Goal: Information Seeking & Learning: Find specific page/section

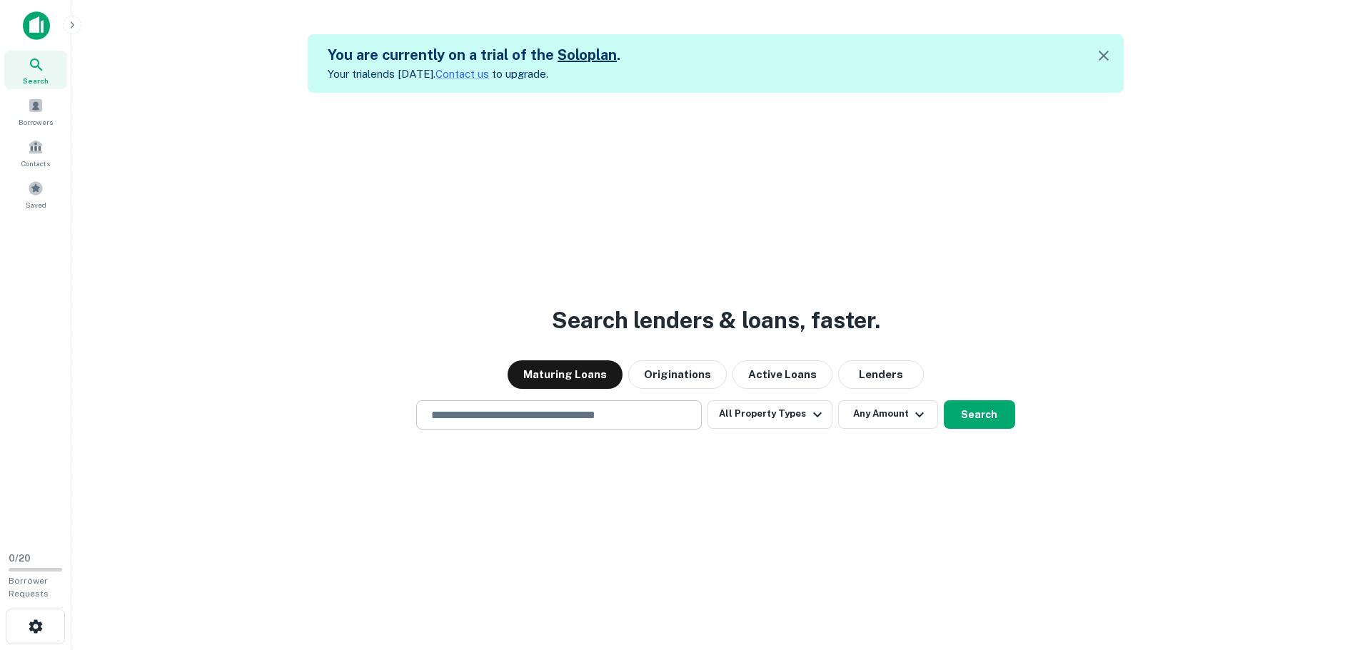
click at [556, 426] on div "​" at bounding box center [559, 415] width 286 height 29
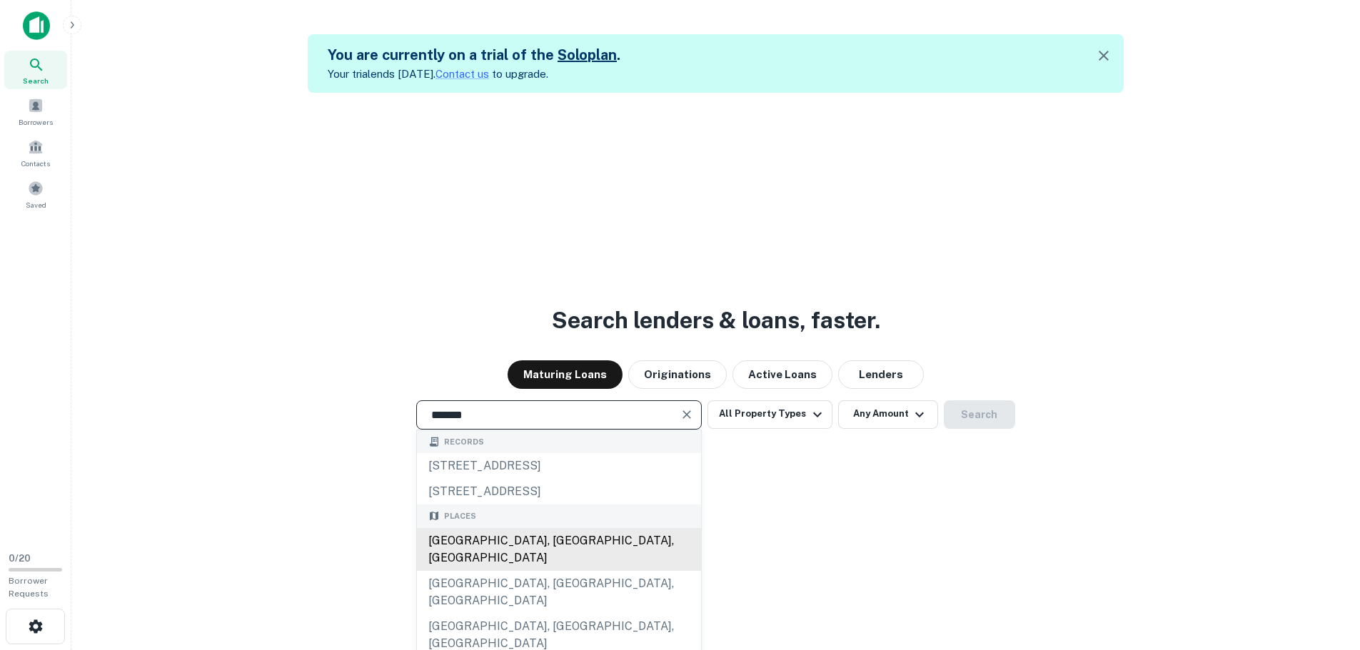
click at [541, 533] on div "[GEOGRAPHIC_DATA], [GEOGRAPHIC_DATA], [GEOGRAPHIC_DATA]" at bounding box center [559, 549] width 284 height 43
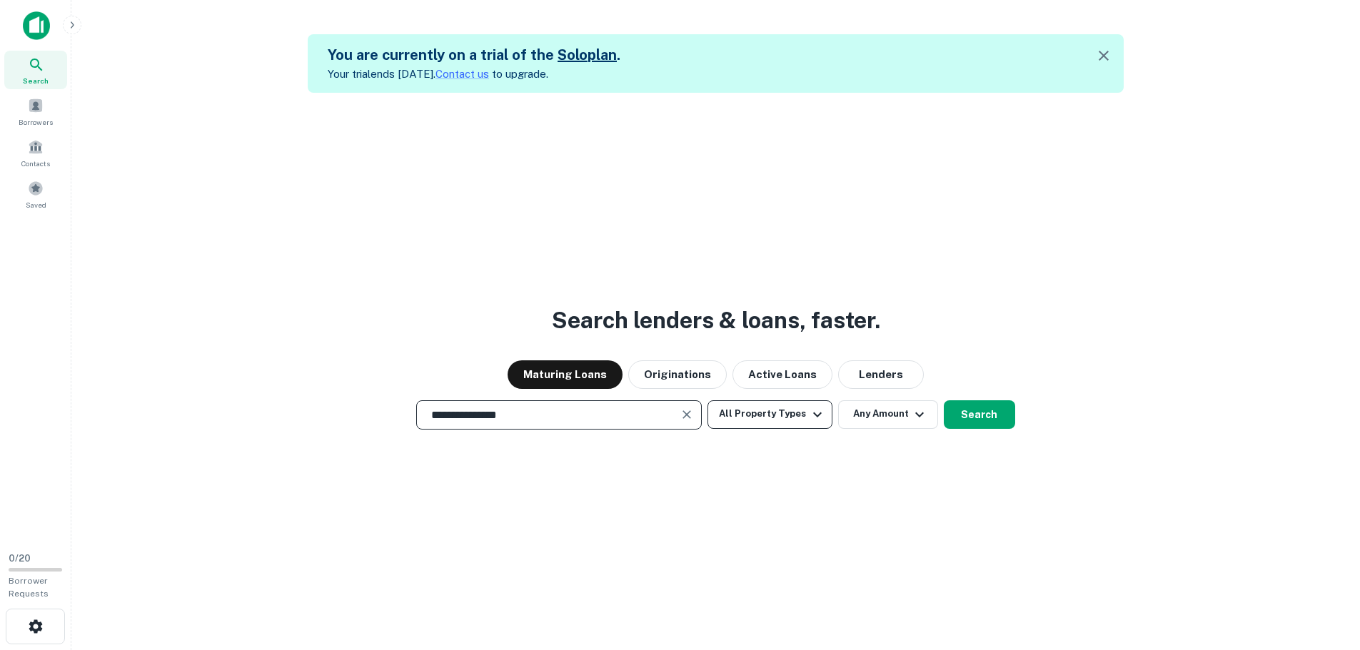
type input "**********"
click at [798, 418] on button "All Property Types" at bounding box center [770, 415] width 124 height 29
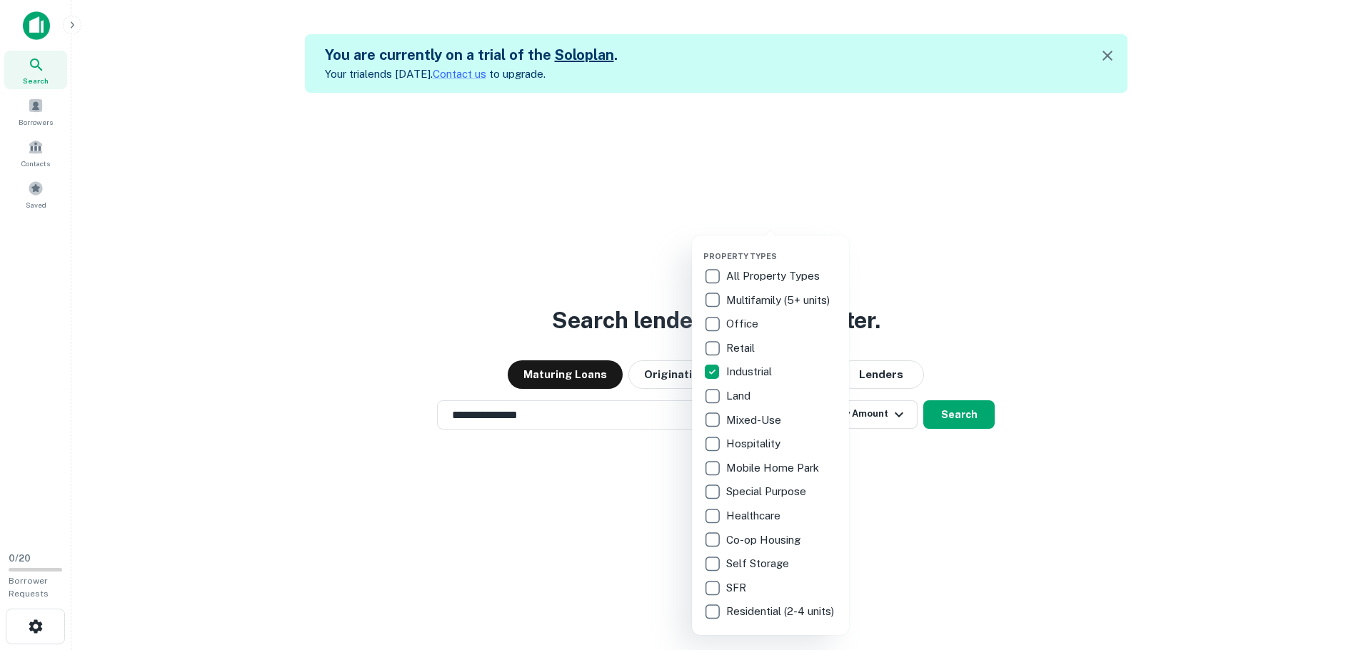
click at [1002, 517] on div at bounding box center [685, 325] width 1371 height 650
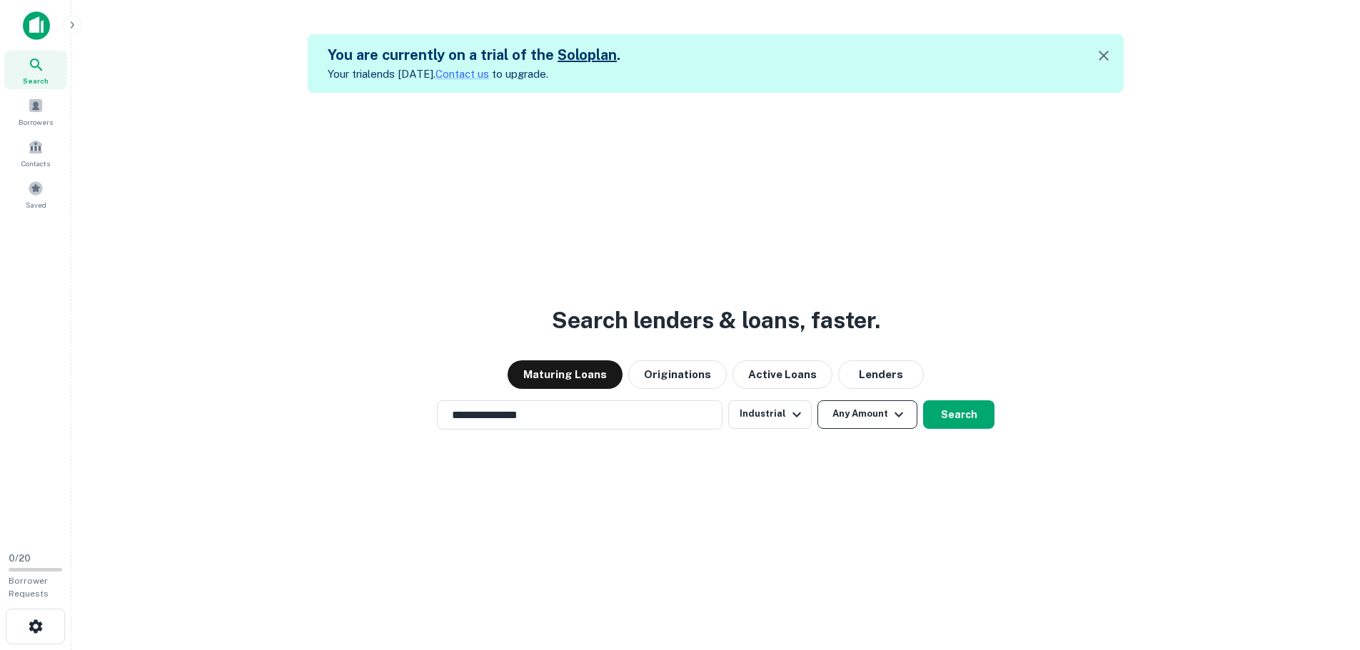
click at [872, 421] on button "Any Amount" at bounding box center [868, 415] width 100 height 29
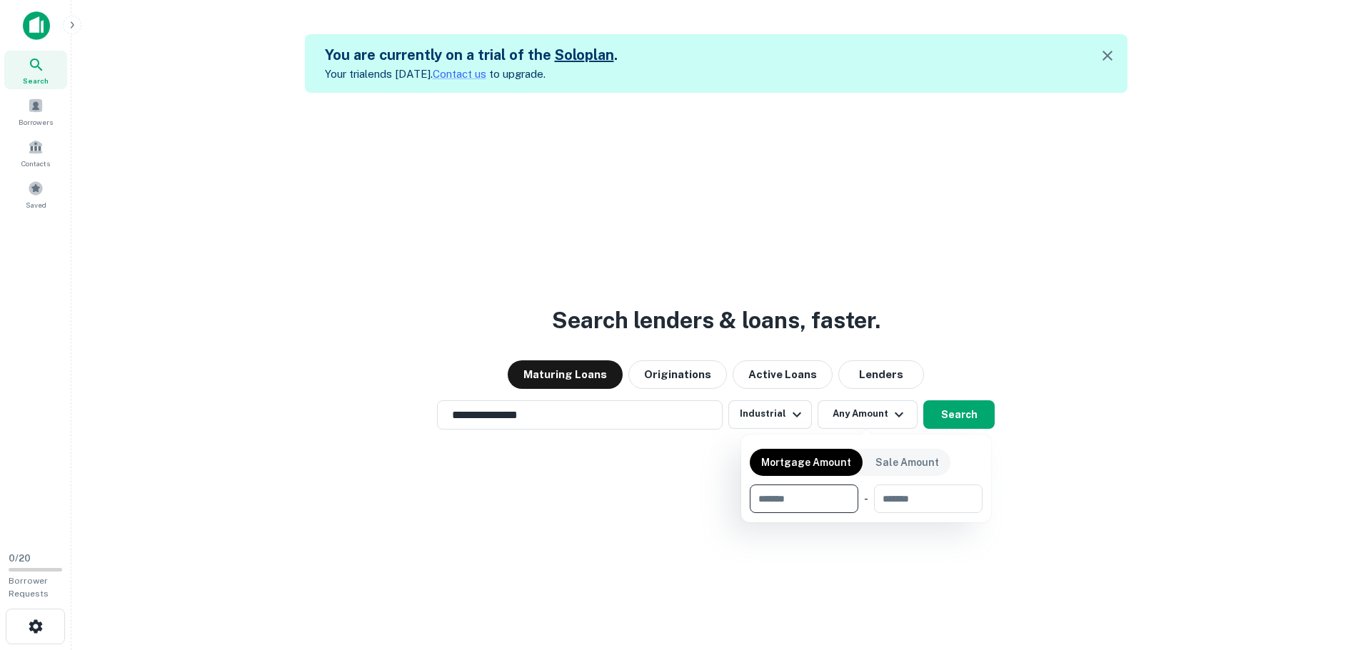
click at [1146, 268] on div at bounding box center [685, 325] width 1371 height 650
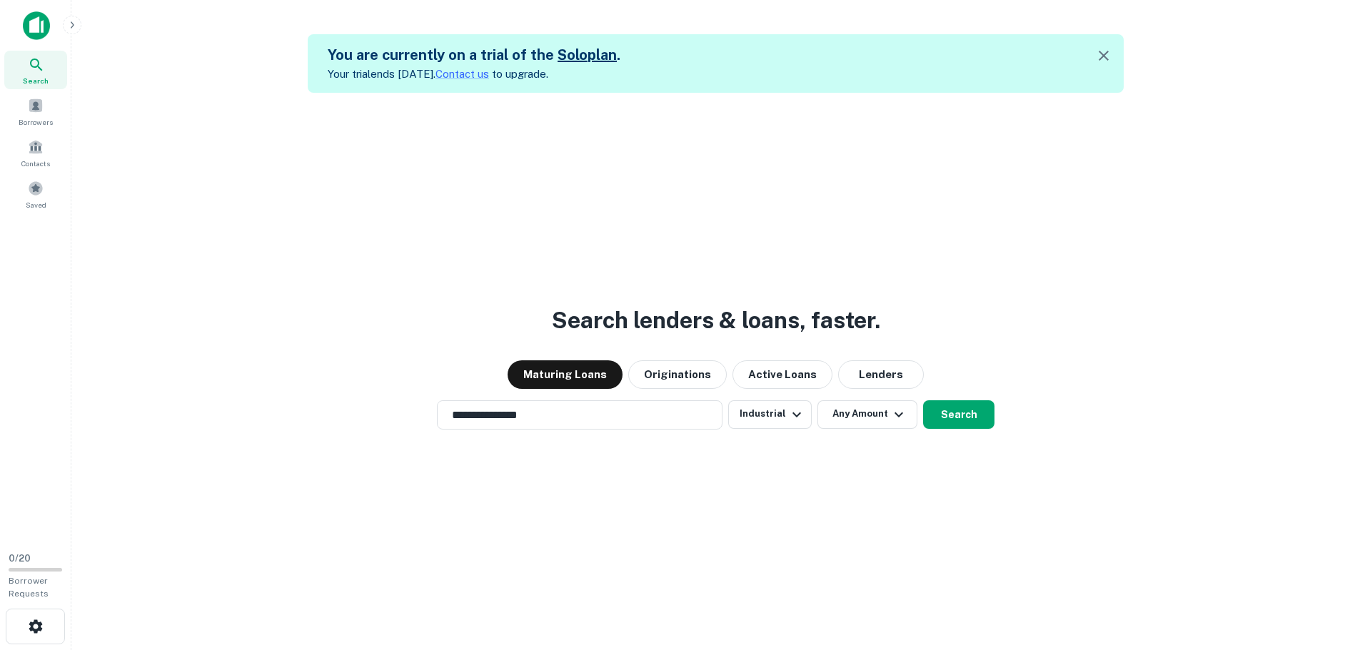
scroll to position [23, 0]
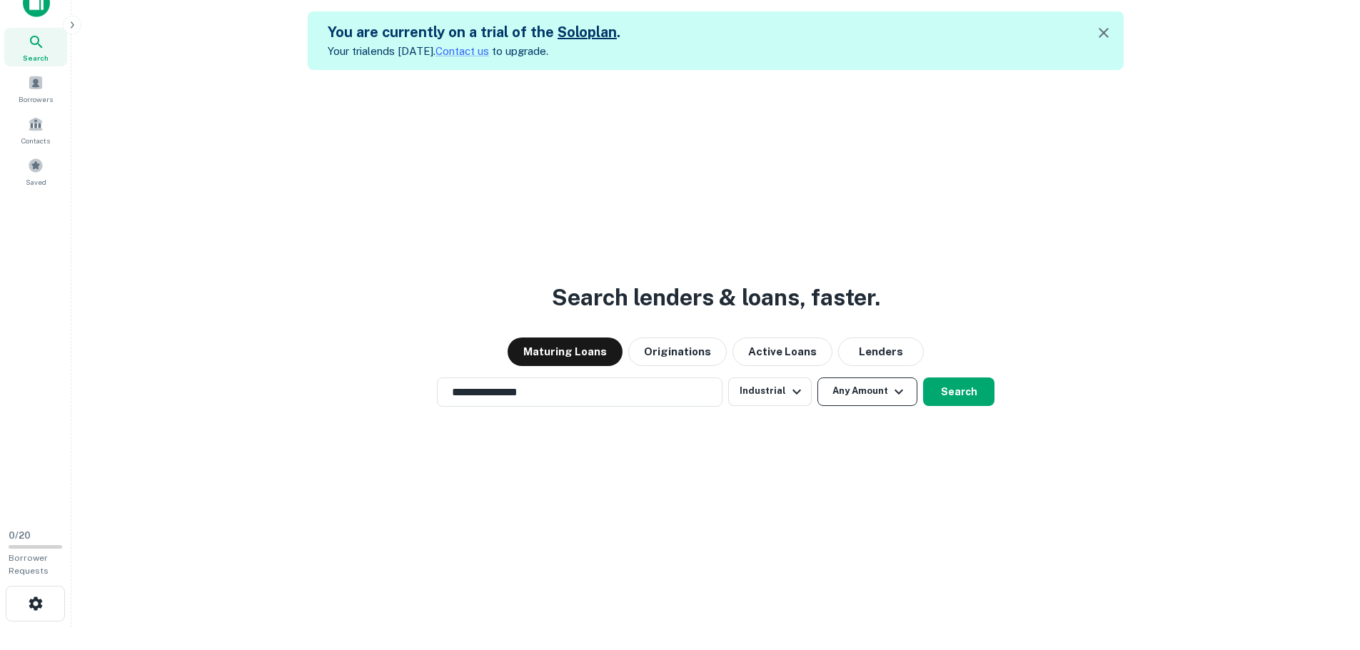
click at [875, 394] on button "Any Amount" at bounding box center [868, 392] width 100 height 29
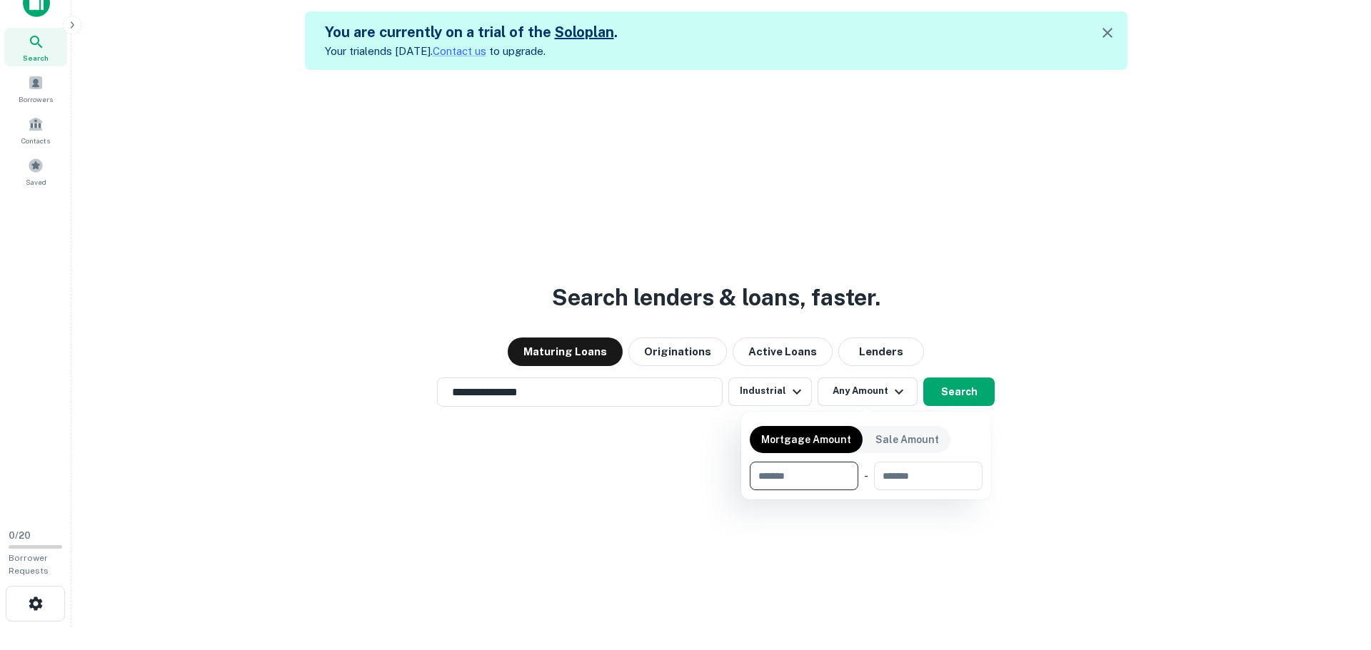
type input "*"
type input "********"
drag, startPoint x: 995, startPoint y: 404, endPoint x: 977, endPoint y: 399, distance: 18.5
click at [992, 404] on div at bounding box center [685, 325] width 1371 height 650
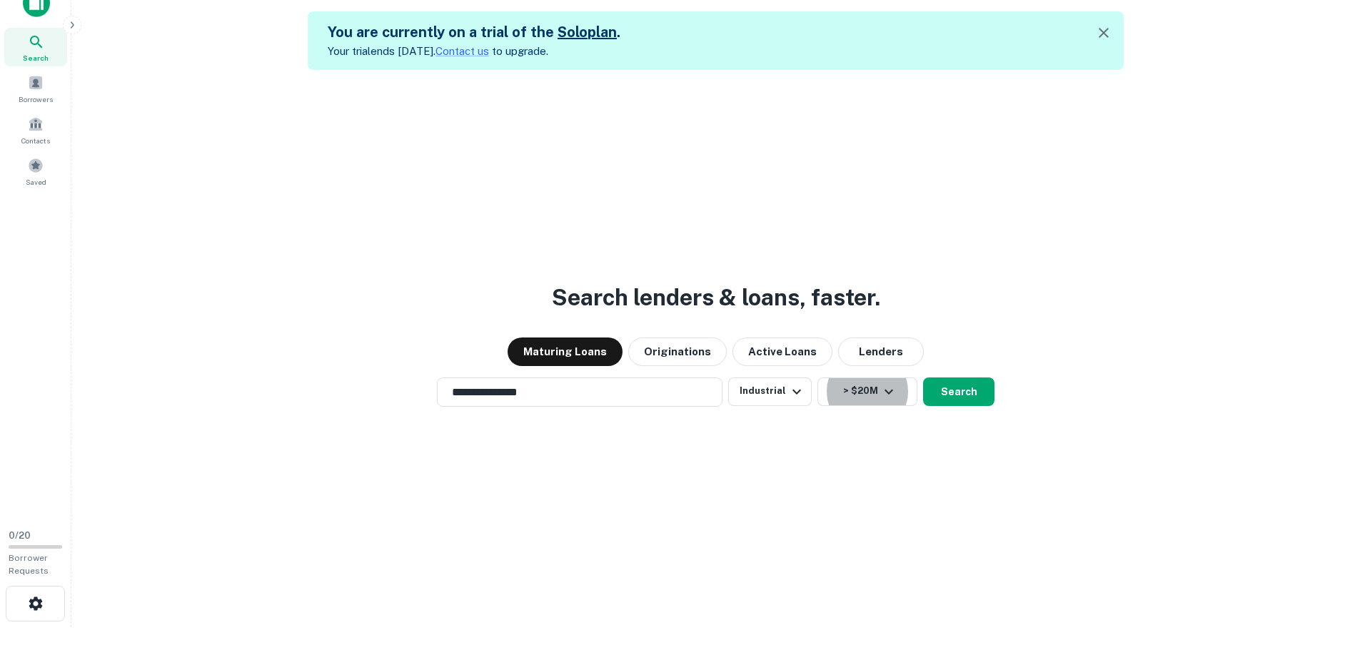
click at [971, 396] on button "Search" at bounding box center [958, 392] width 71 height 29
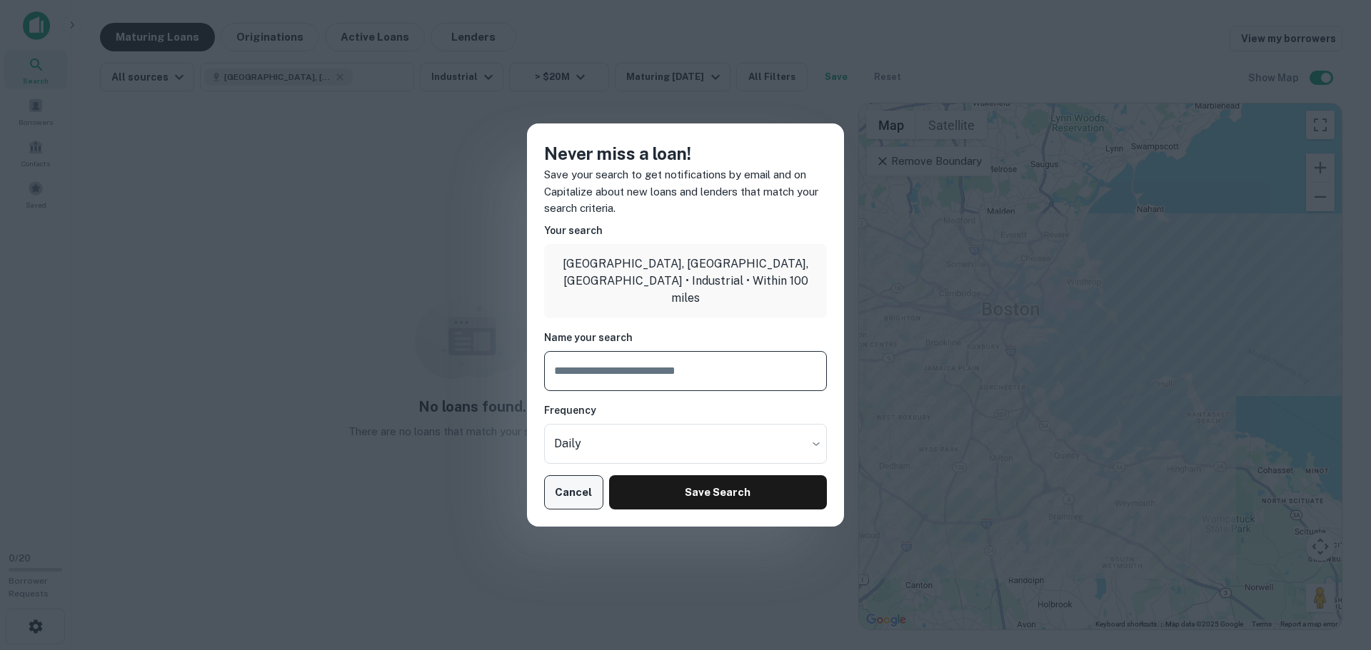
click at [571, 488] on button "Cancel" at bounding box center [573, 493] width 59 height 34
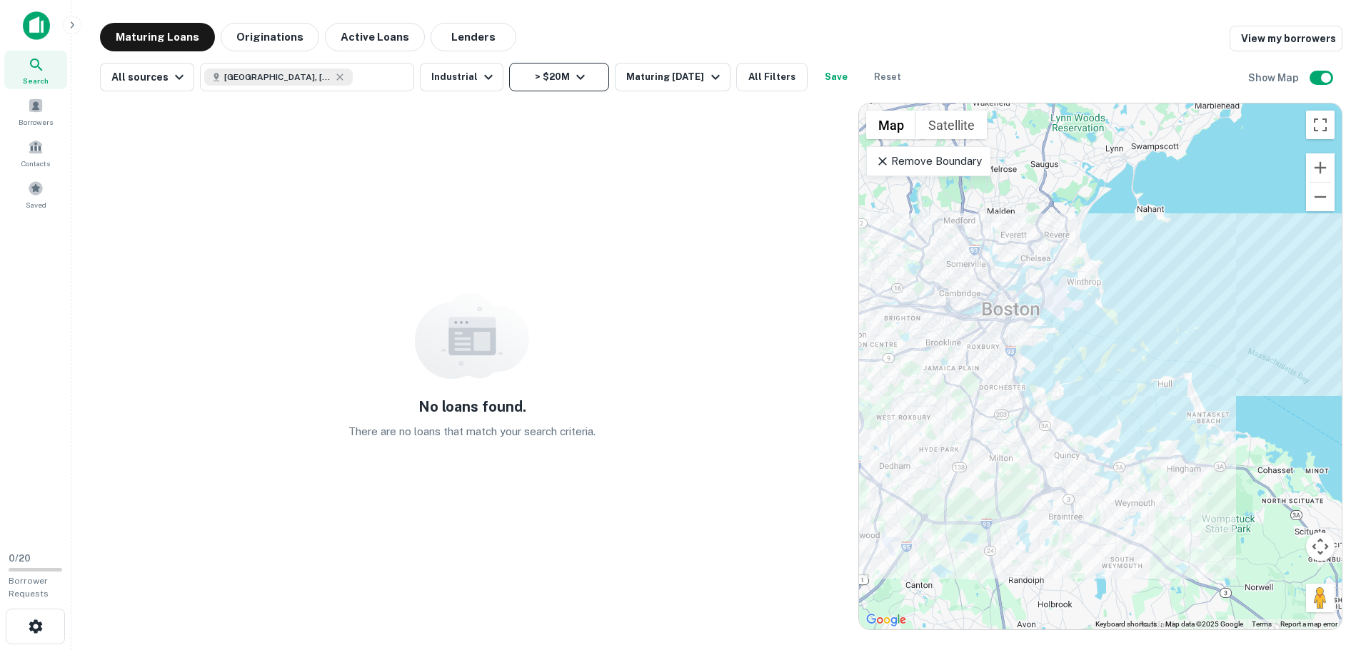
click at [563, 79] on button "> $20M" at bounding box center [559, 77] width 100 height 29
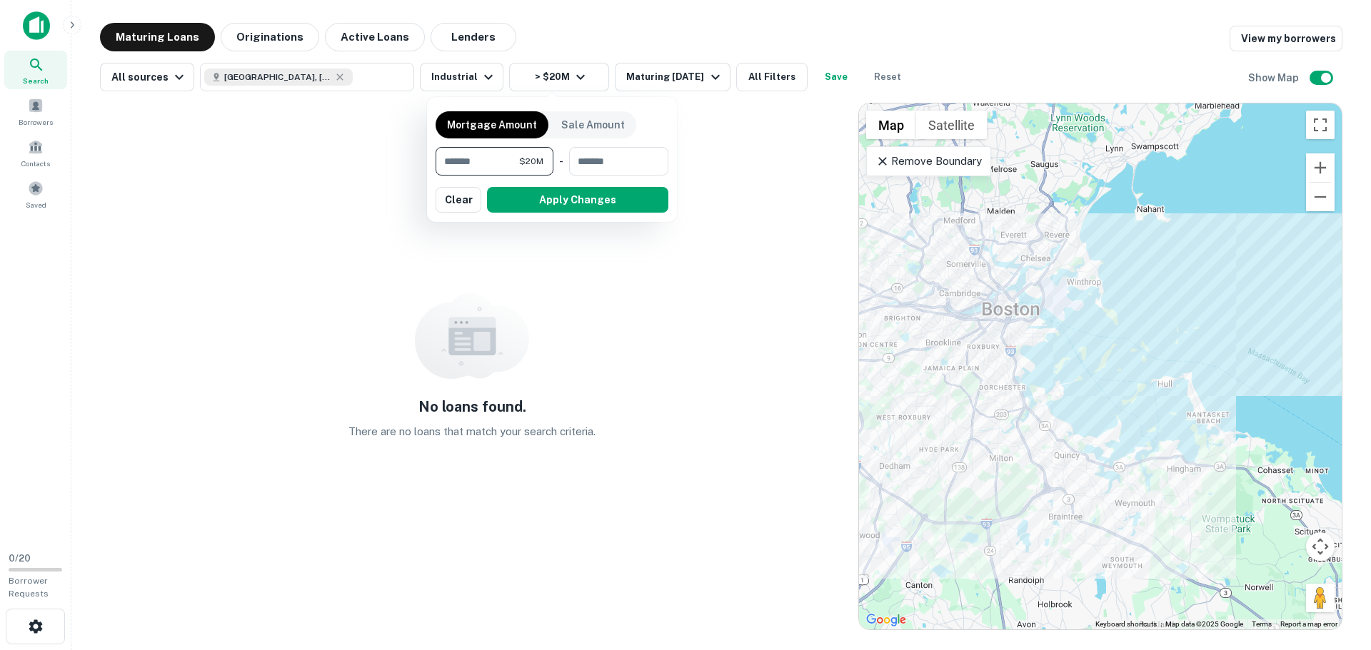
click at [448, 164] on input "********" at bounding box center [478, 161] width 84 height 29
type input "********"
click at [536, 202] on button "Apply Changes" at bounding box center [577, 200] width 181 height 26
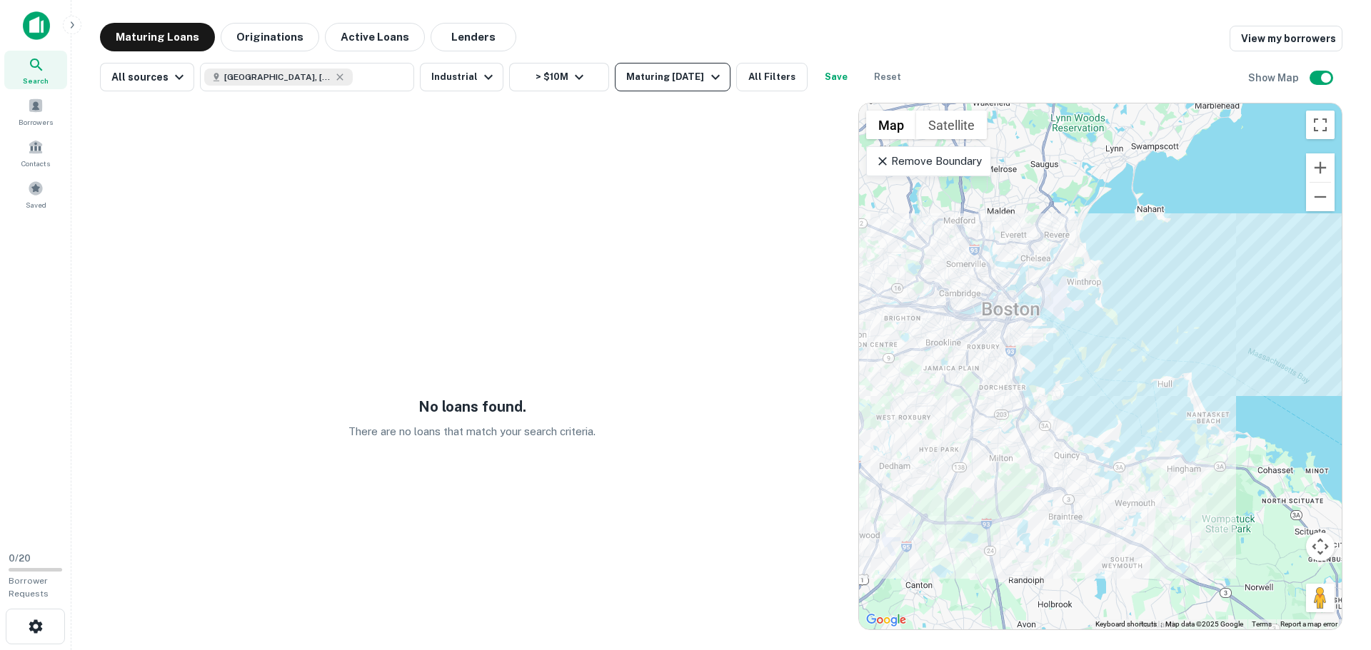
click at [683, 80] on div "Maturing [DATE]" at bounding box center [674, 77] width 97 height 17
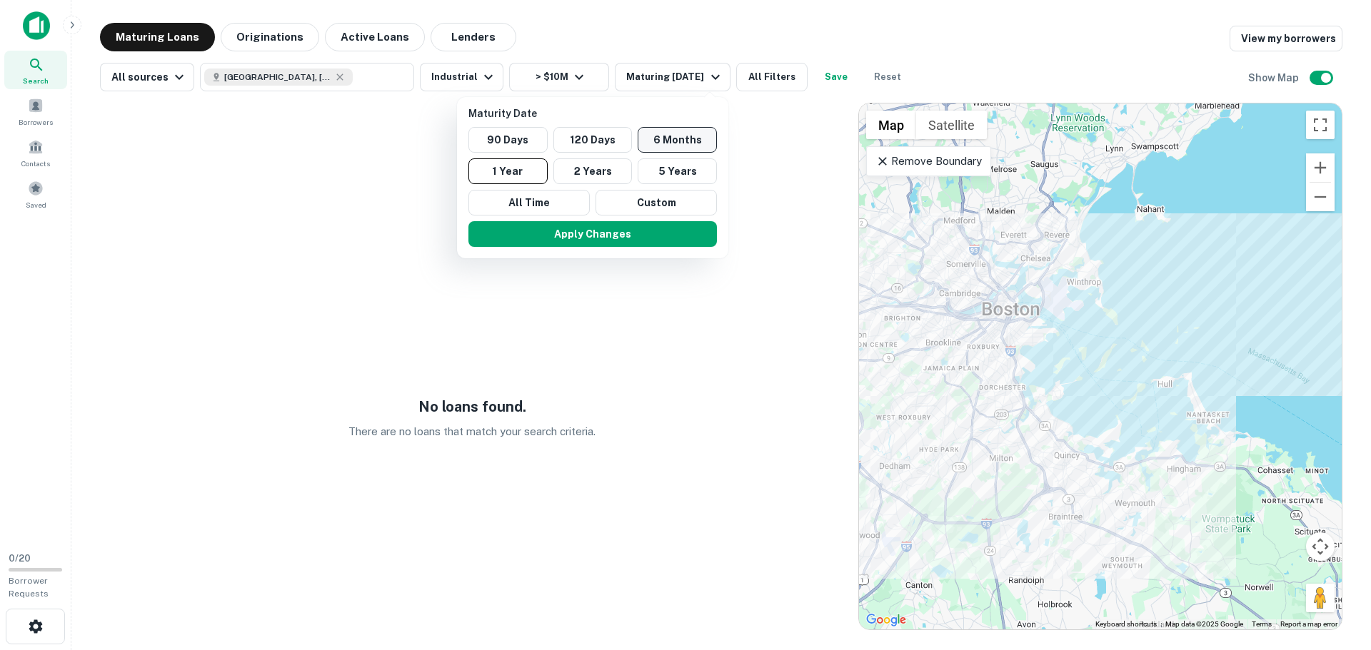
click at [658, 146] on button "6 Months" at bounding box center [677, 140] width 79 height 26
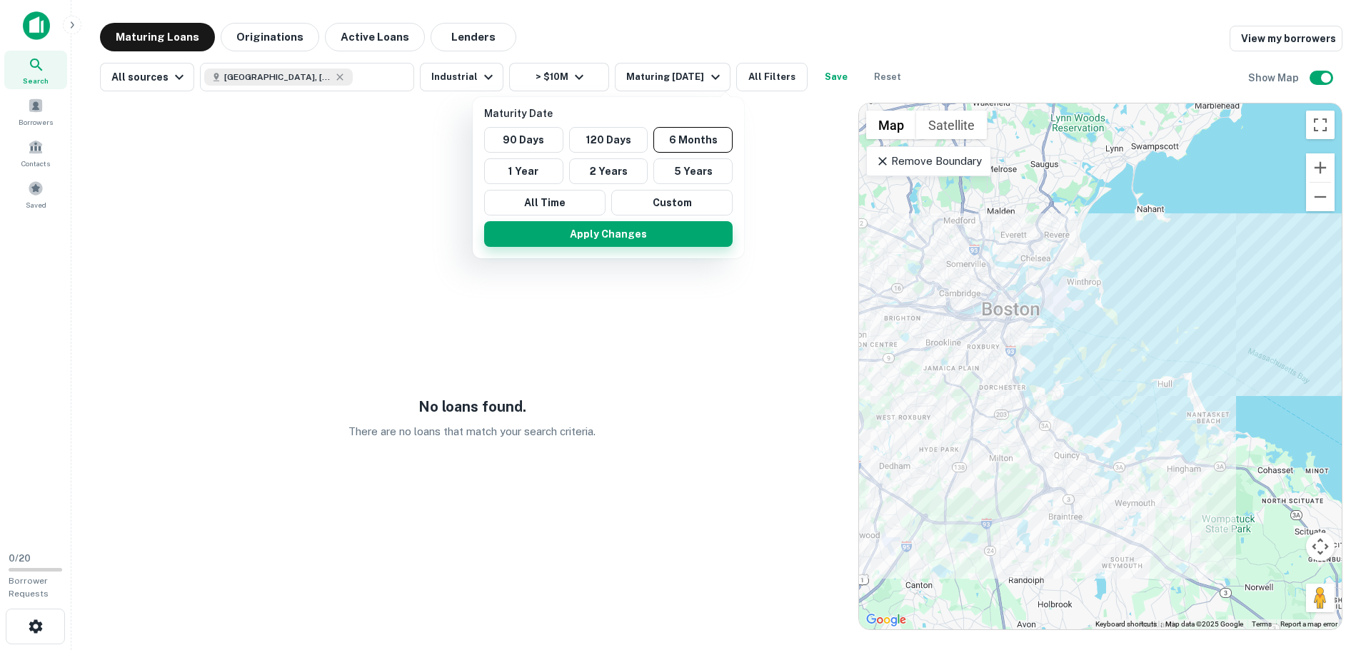
click at [649, 233] on button "Apply Changes" at bounding box center [608, 234] width 248 height 26
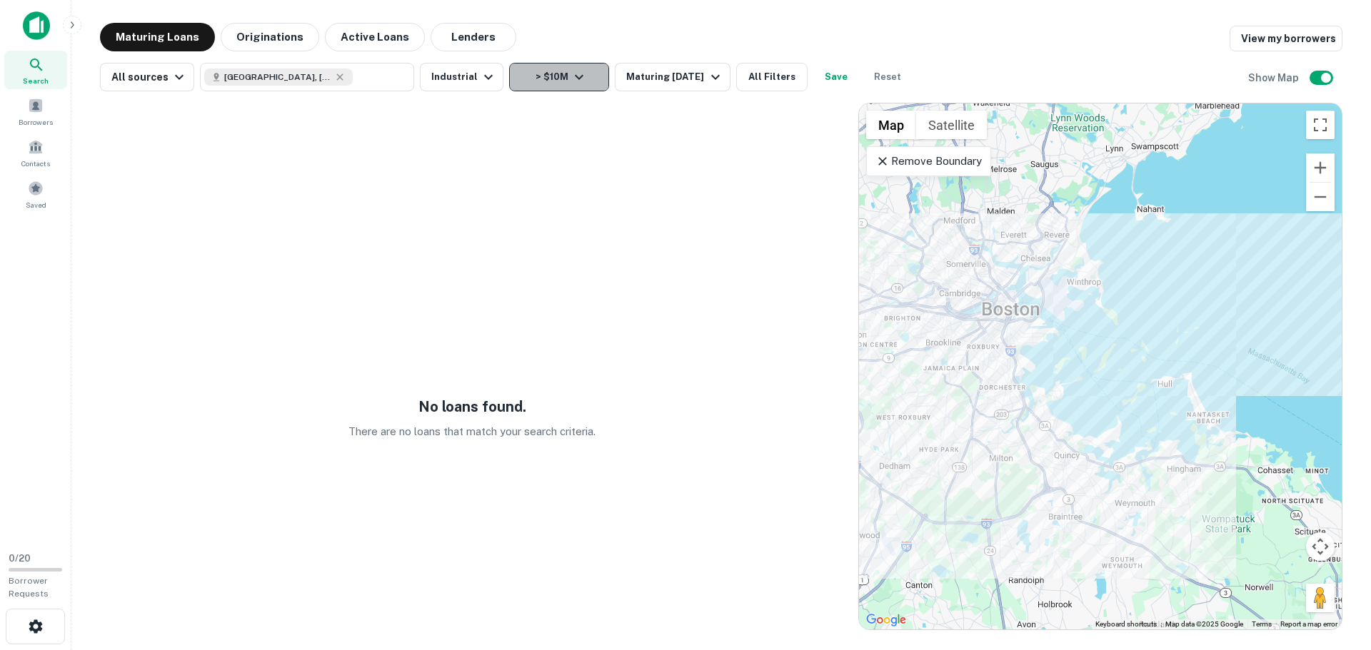
click at [583, 75] on button "> $10M" at bounding box center [559, 77] width 100 height 29
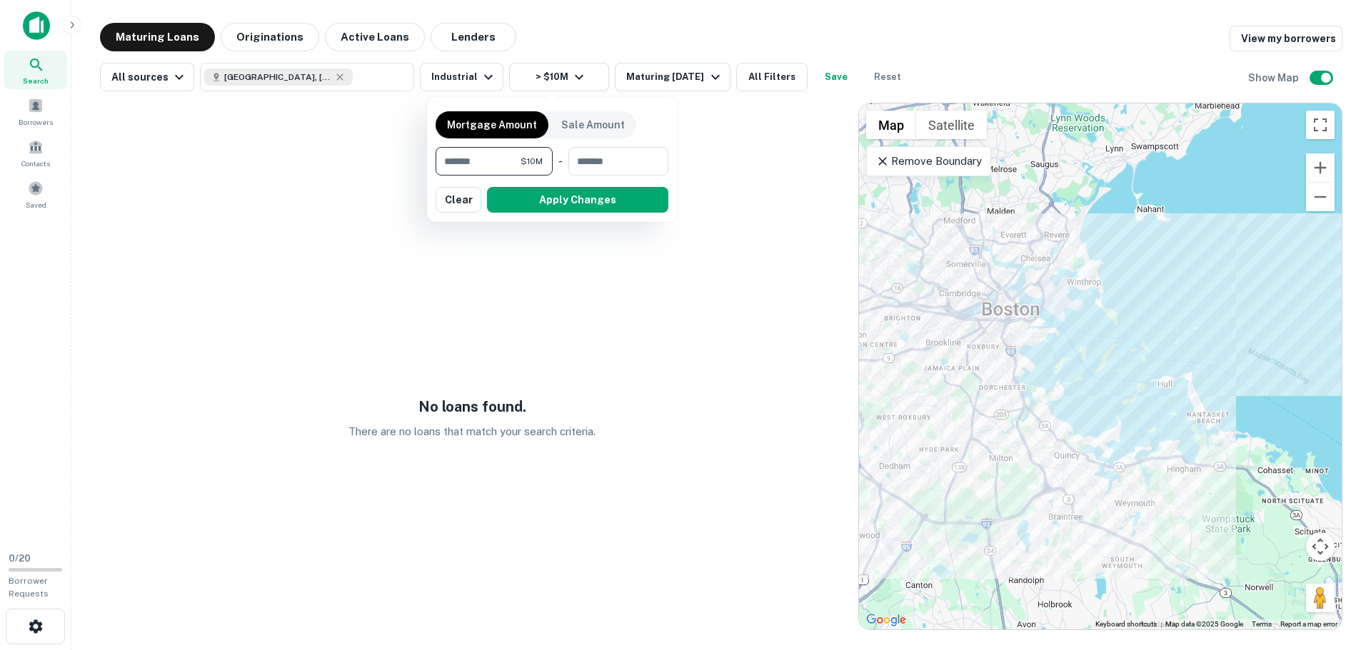
click at [448, 161] on input "********" at bounding box center [478, 161] width 85 height 29
type input "*******"
click at [595, 201] on button "Apply Changes" at bounding box center [577, 200] width 181 height 26
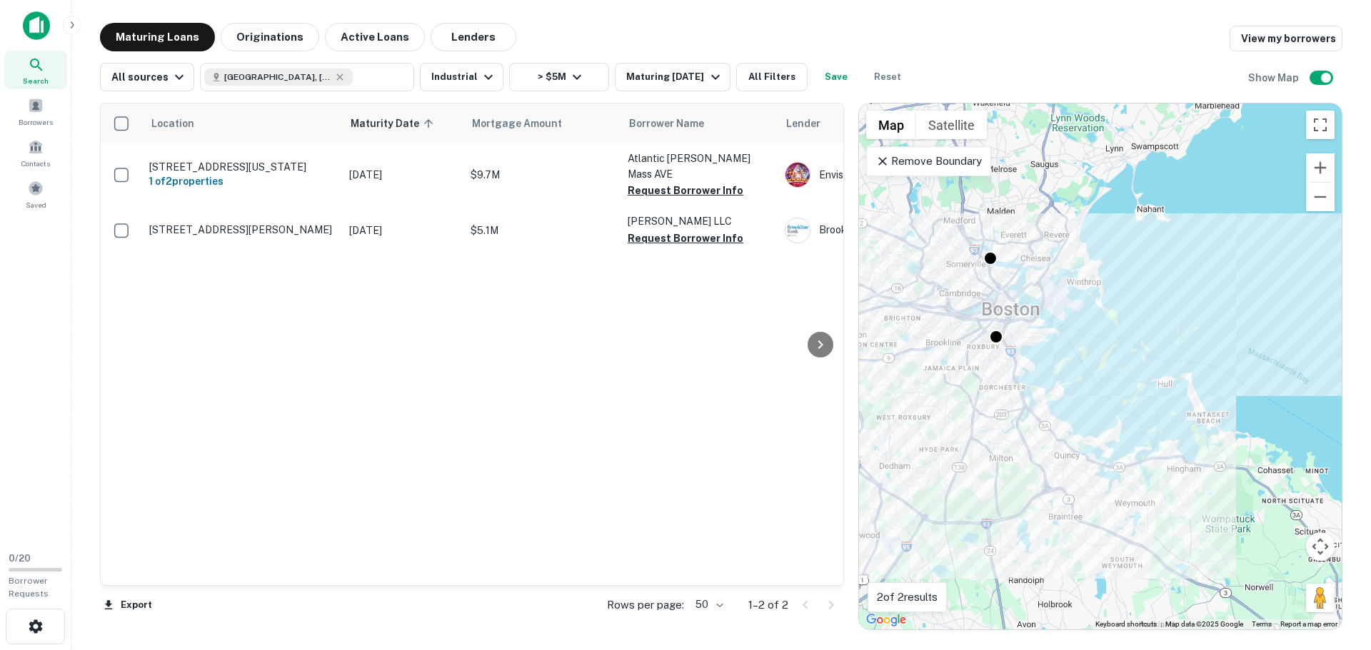
click at [678, 56] on div "All sources [GEOGRAPHIC_DATA], [GEOGRAPHIC_DATA], [GEOGRAPHIC_DATA] ​ Industria…" at bounding box center [721, 71] width 1242 height 40
click at [687, 74] on div "Maturing [DATE]" at bounding box center [674, 77] width 97 height 17
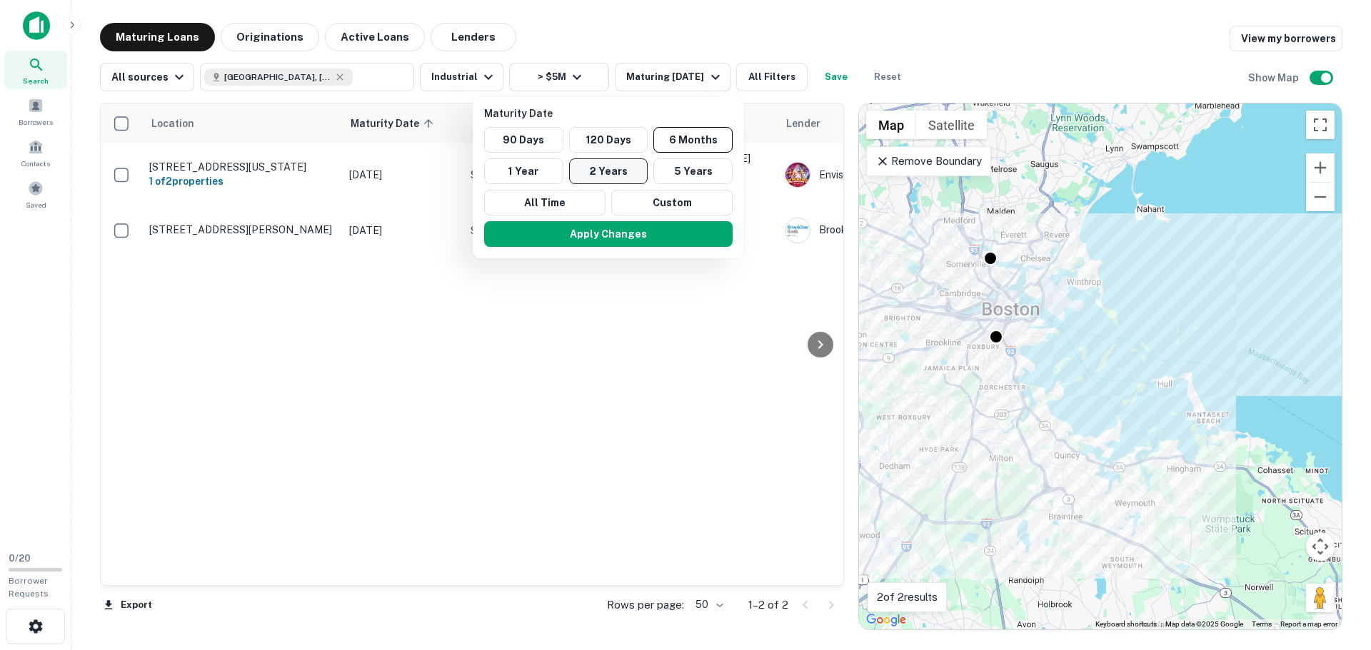
click at [594, 171] on button "2 Years" at bounding box center [608, 172] width 79 height 26
click at [613, 241] on button "Apply Changes" at bounding box center [600, 234] width 248 height 26
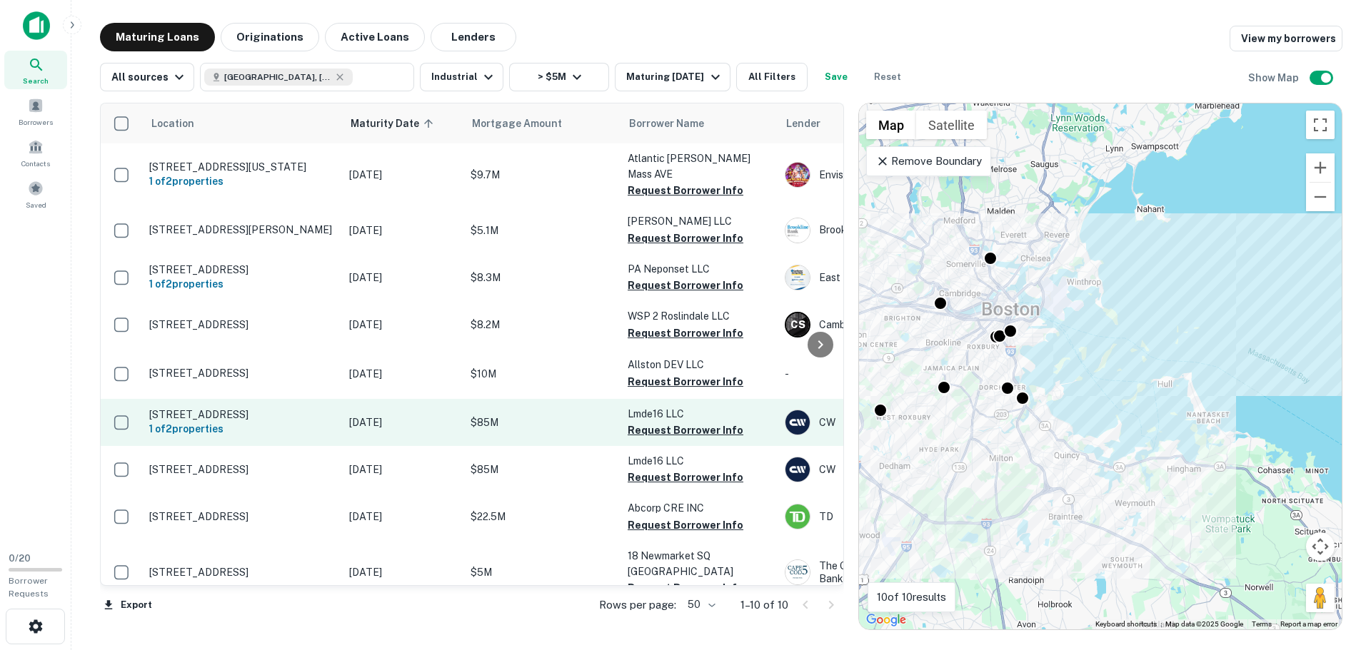
click at [202, 415] on p "[STREET_ADDRESS]" at bounding box center [242, 414] width 186 height 13
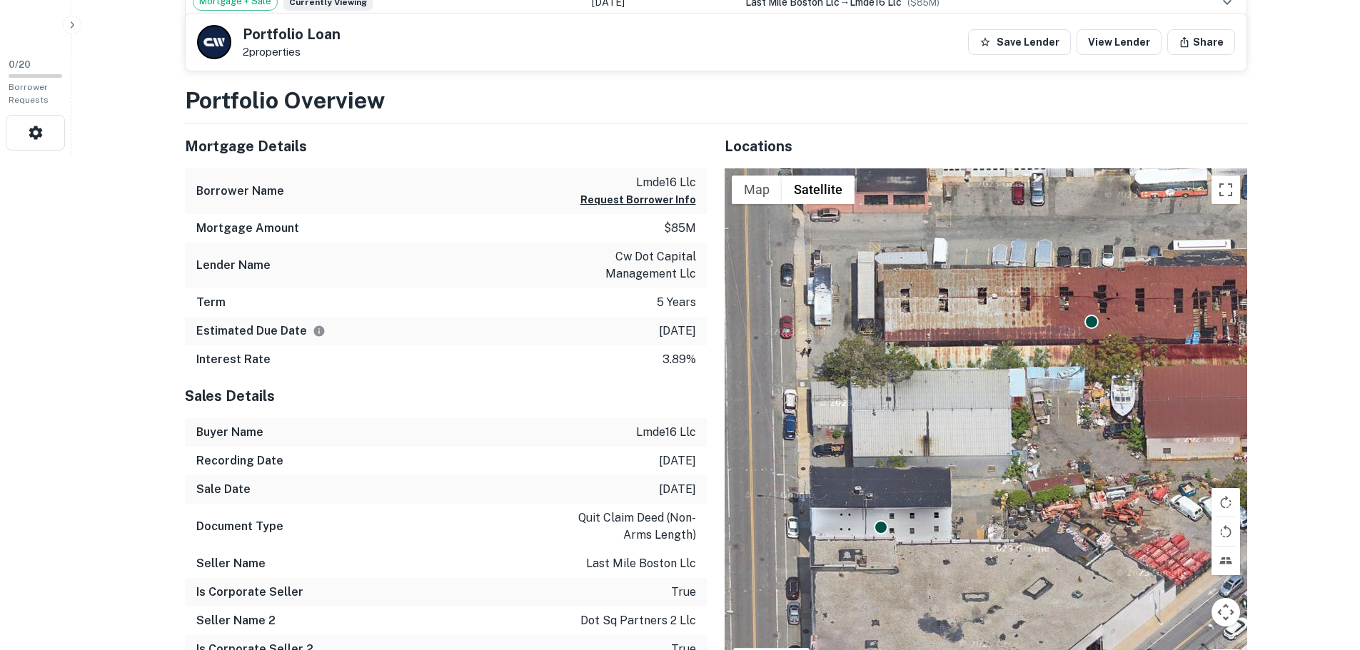
scroll to position [576, 0]
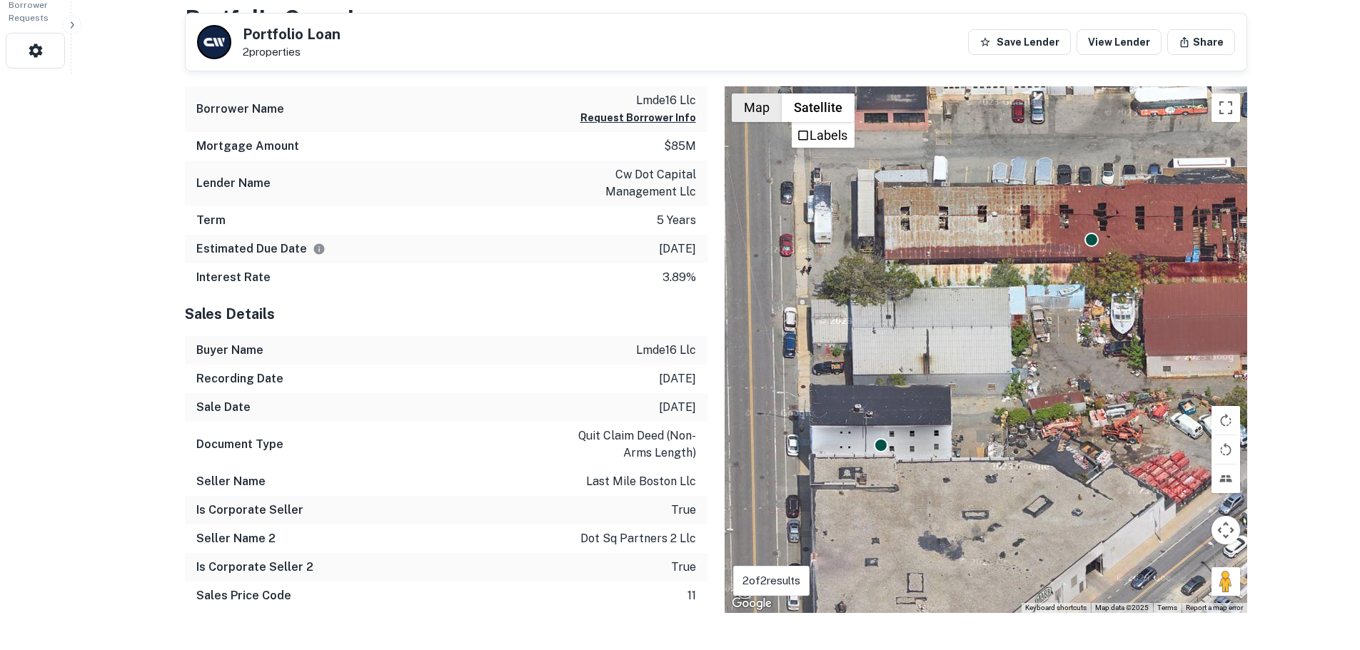
click at [755, 114] on button "Map" at bounding box center [757, 108] width 50 height 29
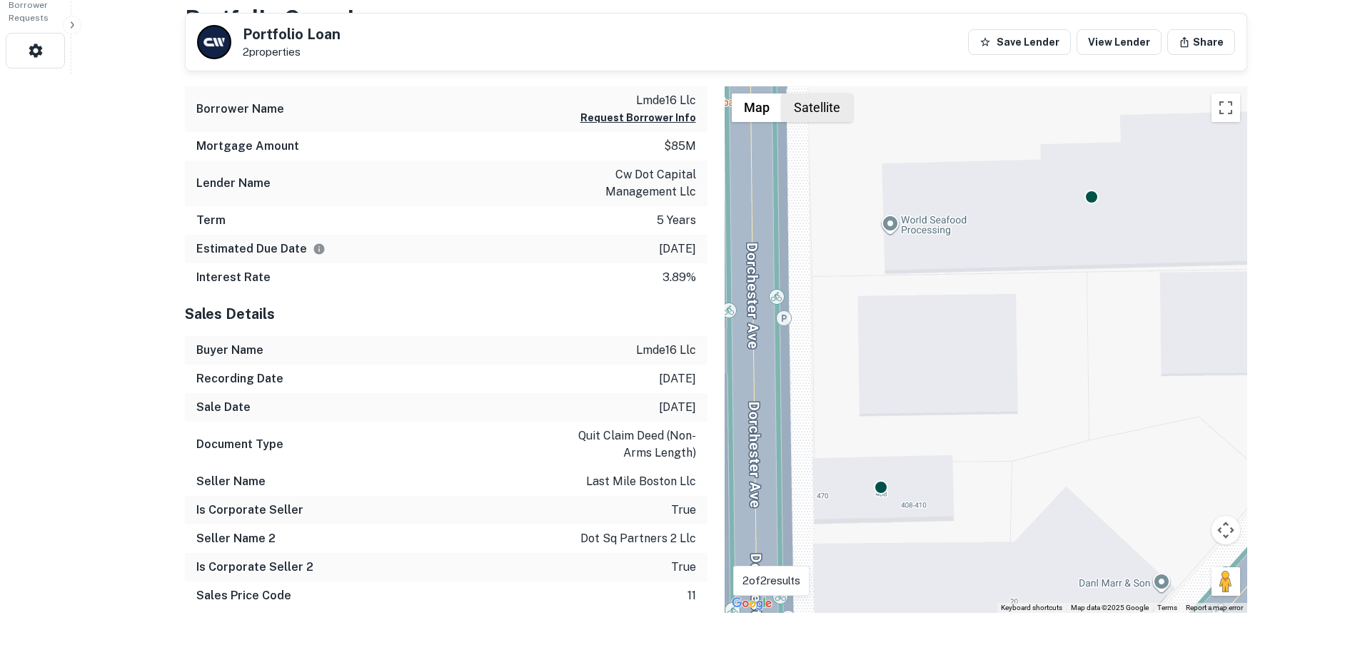
click at [807, 108] on button "Satellite" at bounding box center [817, 108] width 71 height 29
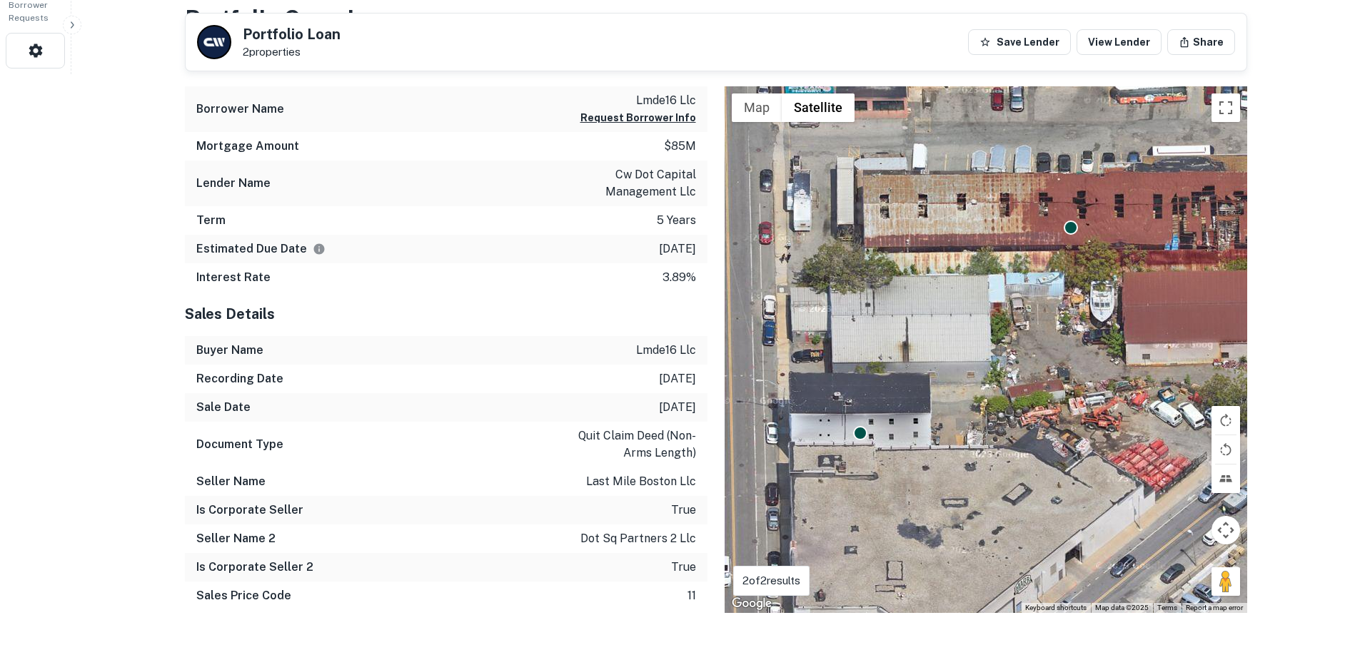
drag, startPoint x: 1039, startPoint y: 479, endPoint x: 1012, endPoint y: 457, distance: 35.0
click at [1012, 457] on div "To activate drag with keyboard, press Alt + Enter. Once in keyboard drag state,…" at bounding box center [986, 349] width 523 height 527
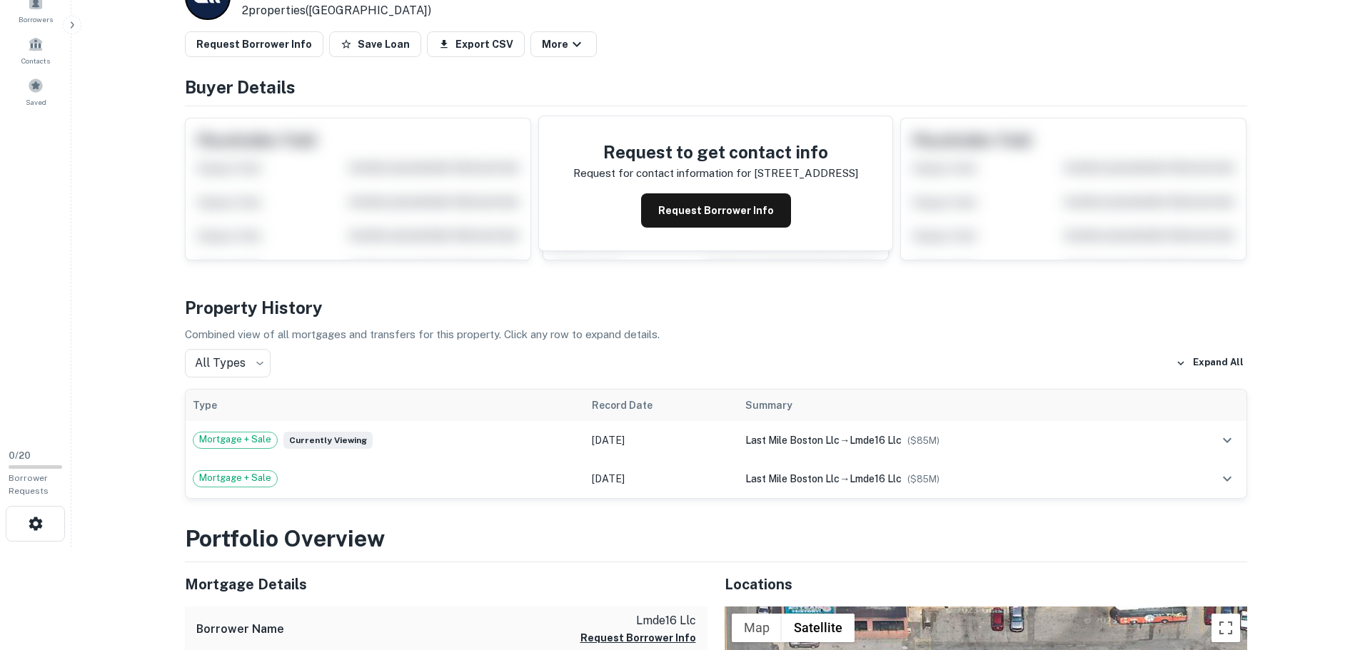
scroll to position [0, 0]
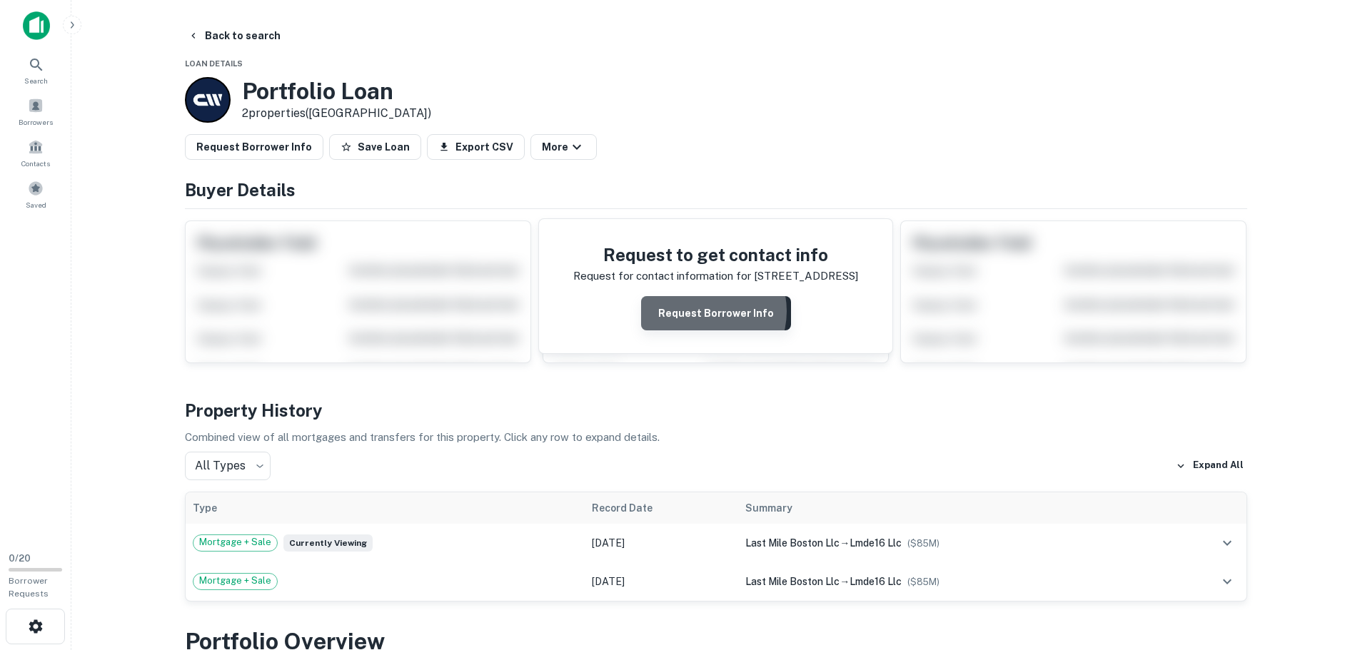
click at [703, 311] on button "Request Borrower Info" at bounding box center [716, 313] width 150 height 34
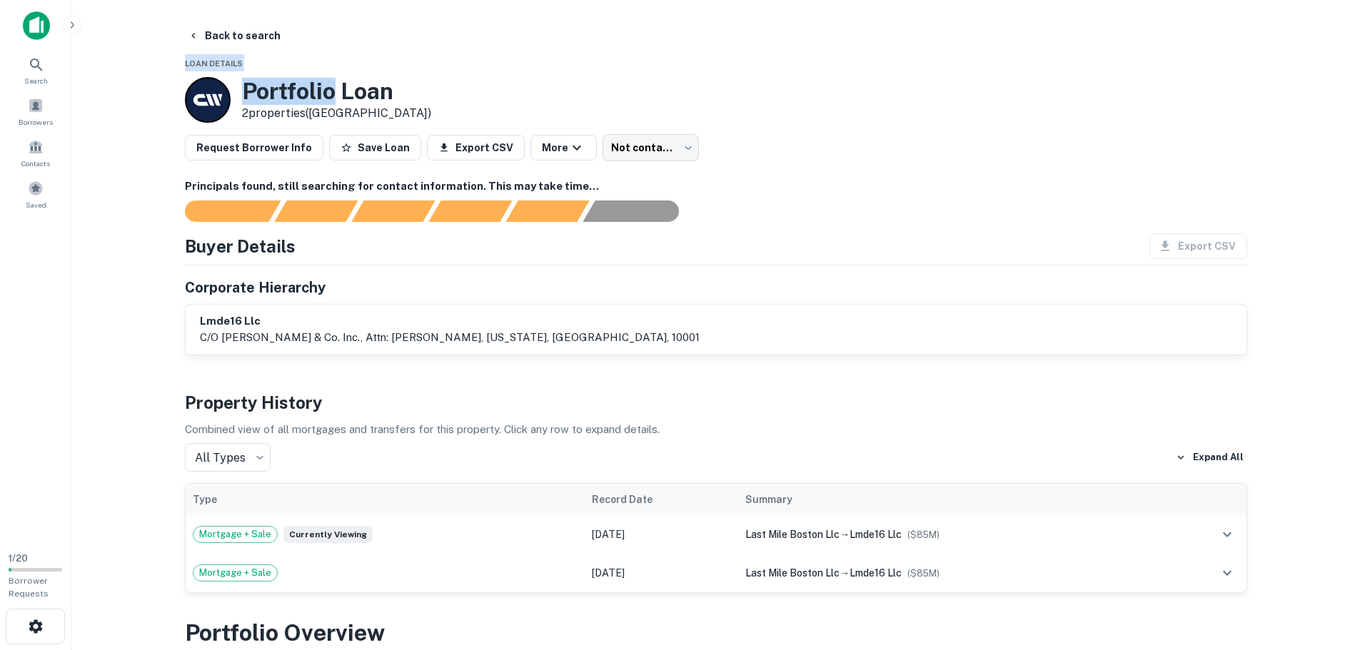
drag, startPoint x: 164, startPoint y: 61, endPoint x: 184, endPoint y: 84, distance: 30.9
click at [230, 86] on main "Back to search Loan Details Portfolio Loan 2 properties ([GEOGRAPHIC_DATA]) Req…" at bounding box center [715, 325] width 1289 height 650
click at [103, 94] on main "Back to search Loan Details Portfolio Loan 2 properties ([GEOGRAPHIC_DATA]) Req…" at bounding box center [715, 325] width 1289 height 650
click at [1117, 109] on div "Portfolio Loan 2 properties ([GEOGRAPHIC_DATA])" at bounding box center [716, 100] width 1062 height 46
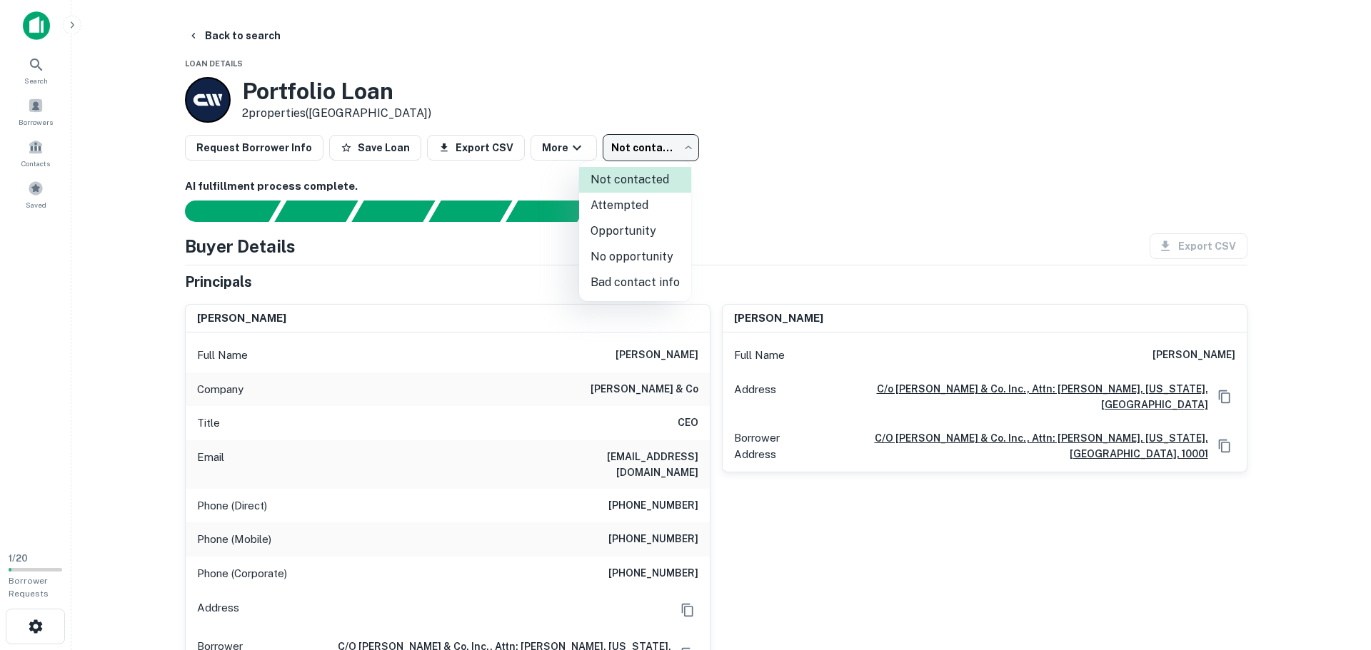
click at [668, 149] on body "Search Borrowers Contacts Saved 1 / 20 Borrower Requests Back to search Loan De…" at bounding box center [685, 325] width 1371 height 650
click at [778, 122] on div at bounding box center [685, 325] width 1371 height 650
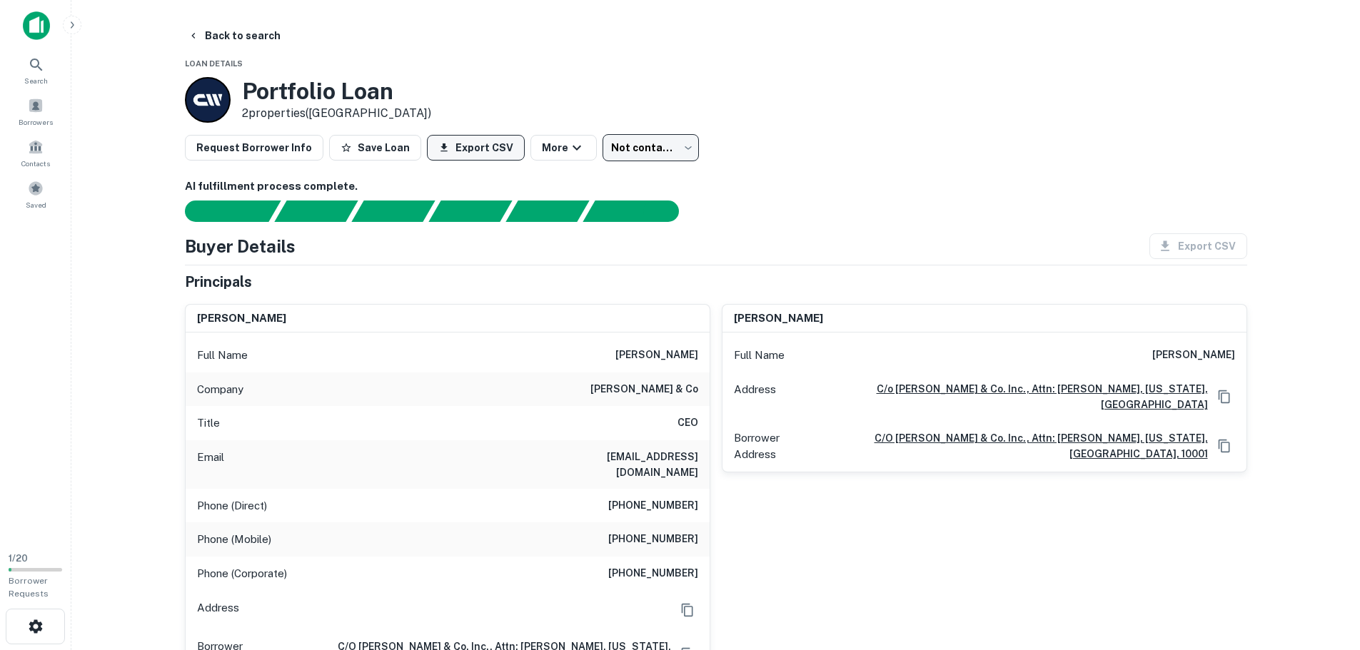
click at [466, 151] on button "Export CSV" at bounding box center [476, 148] width 98 height 26
